Goal: Use online tool/utility: Utilize a website feature to perform a specific function

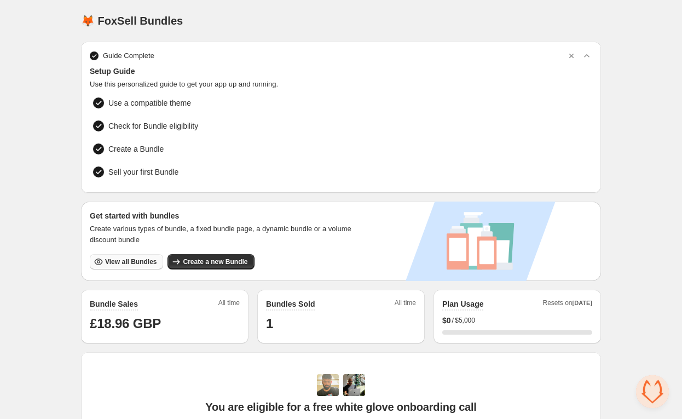
click at [127, 259] on span "View all Bundles" at bounding box center [130, 261] width 51 height 9
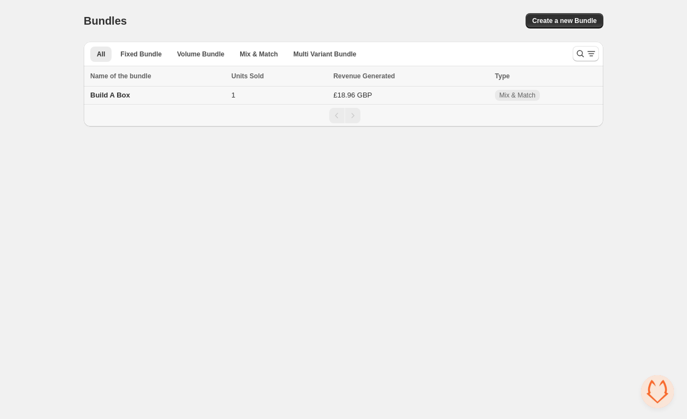
click at [117, 96] on span "Build A Box" at bounding box center [110, 95] width 40 height 8
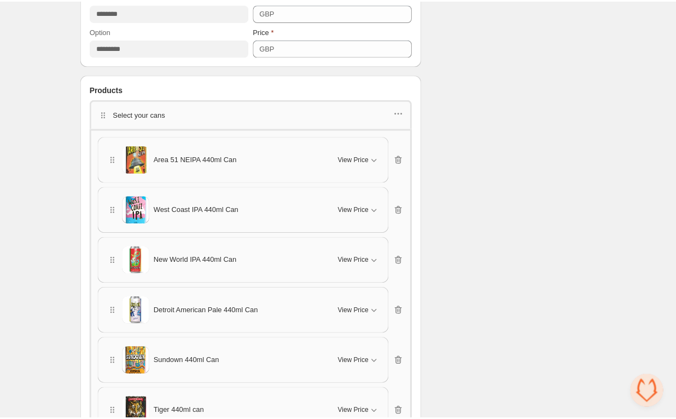
scroll to position [547, 0]
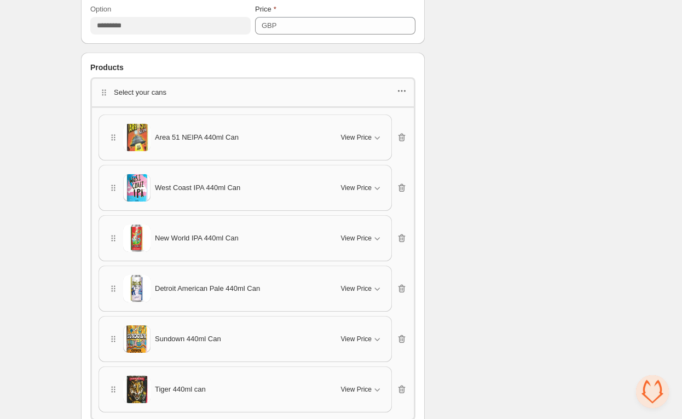
click at [403, 91] on icon "button" at bounding box center [401, 90] width 11 height 11
click at [402, 129] on span "Edit products" at bounding box center [409, 128] width 59 height 11
click at [197, 336] on span "Sundown 440ml Can" at bounding box center [188, 338] width 66 height 11
click at [201, 337] on span "Sundown 440ml Can" at bounding box center [188, 338] width 66 height 11
